Goal: Navigation & Orientation: Find specific page/section

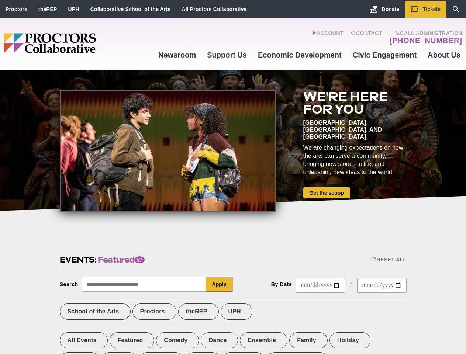
click at [233, 177] on div at bounding box center [168, 150] width 216 height 121
click at [388, 260] on div "Reset All" at bounding box center [388, 260] width 35 height 6
click at [220, 285] on button "Apply" at bounding box center [219, 284] width 27 height 15
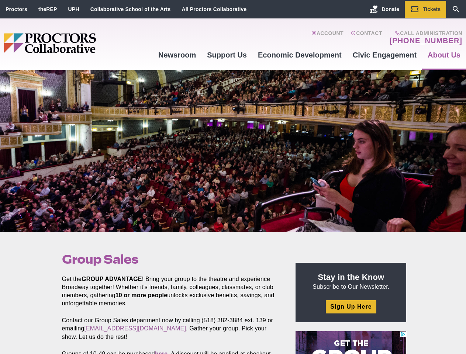
click at [233, 177] on div at bounding box center [233, 151] width 466 height 162
